Goal: Transaction & Acquisition: Purchase product/service

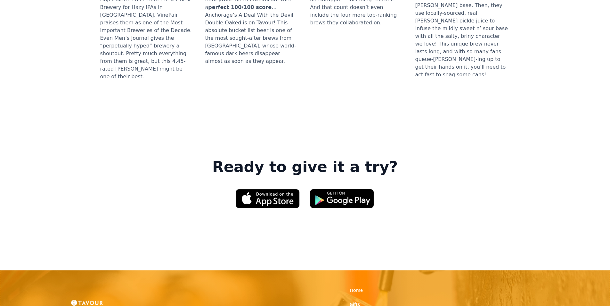
scroll to position [970, 0]
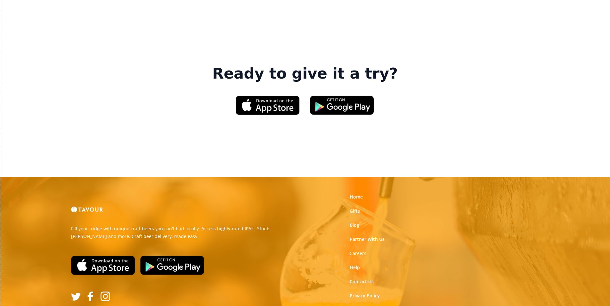
click at [353, 208] on link "Gifts" at bounding box center [355, 211] width 10 height 6
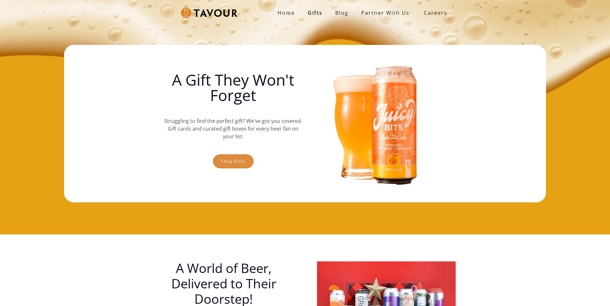
click at [224, 165] on link "Shop gifts" at bounding box center [233, 161] width 41 height 14
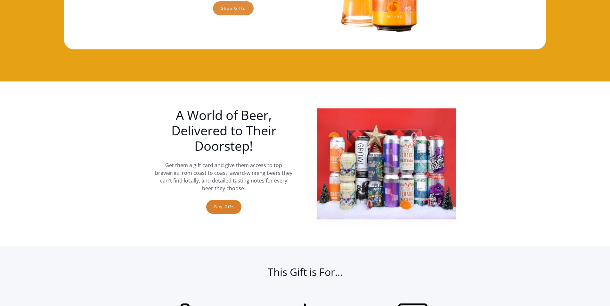
scroll to position [106, 0]
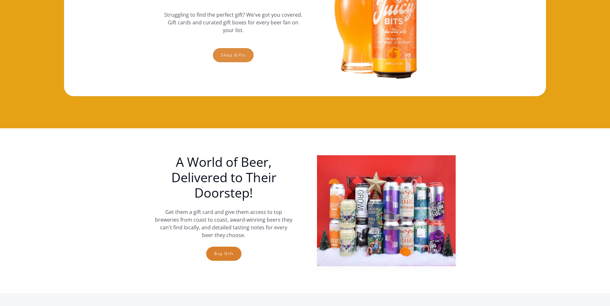
click at [251, 54] on link "Shop gifts" at bounding box center [233, 55] width 41 height 14
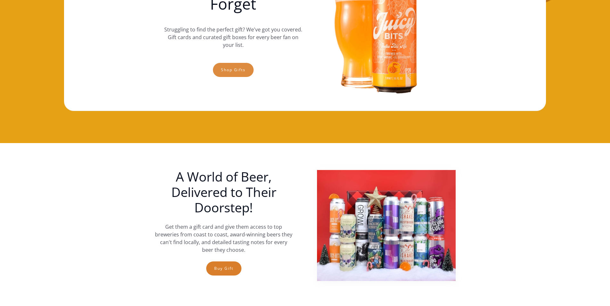
scroll to position [0, 0]
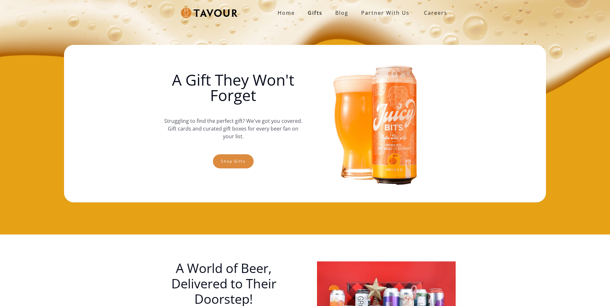
click at [235, 160] on link "Shop gifts" at bounding box center [233, 161] width 41 height 14
click at [245, 166] on link "Shop gifts" at bounding box center [233, 161] width 41 height 14
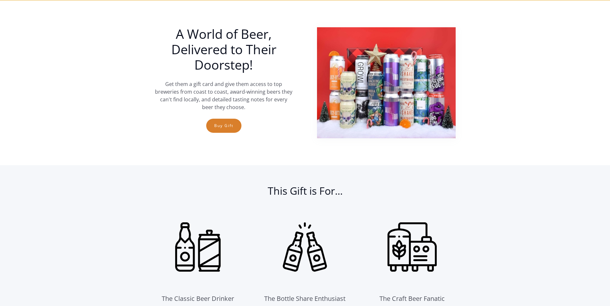
scroll to position [234, 0]
